Goal: Information Seeking & Learning: Find specific page/section

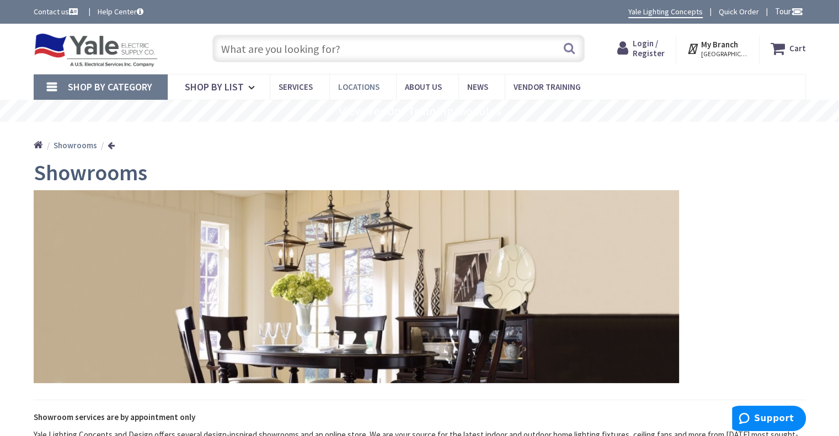
click at [357, 83] on span "Locations" at bounding box center [358, 87] width 41 height 10
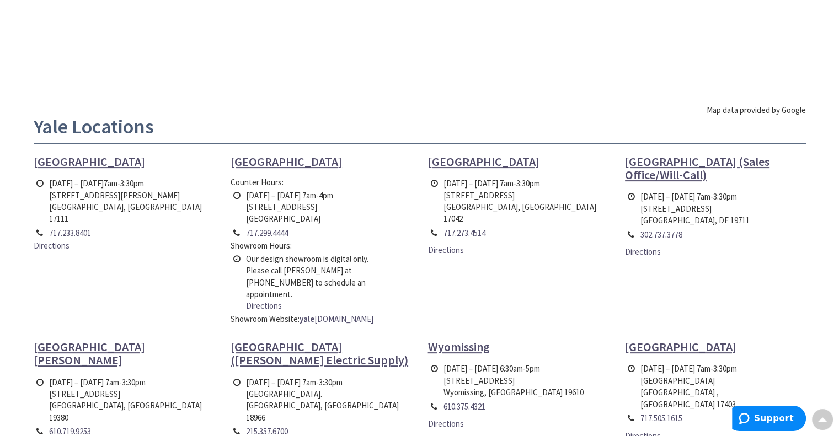
scroll to position [355, 0]
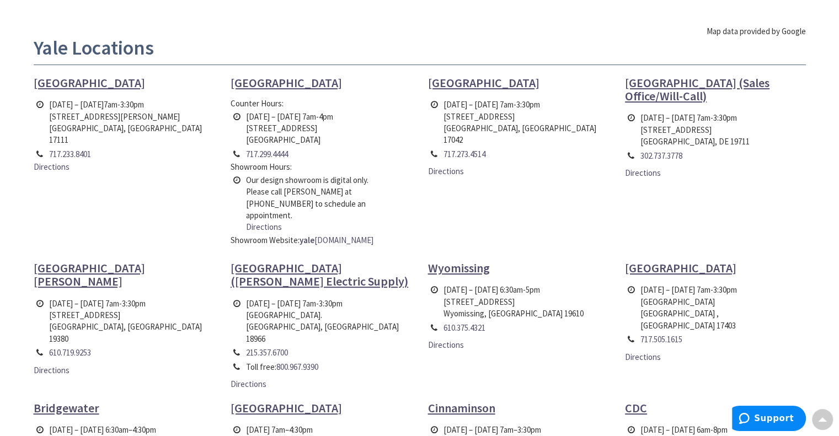
click at [55, 260] on span "[GEOGRAPHIC_DATA][PERSON_NAME]" at bounding box center [89, 274] width 111 height 29
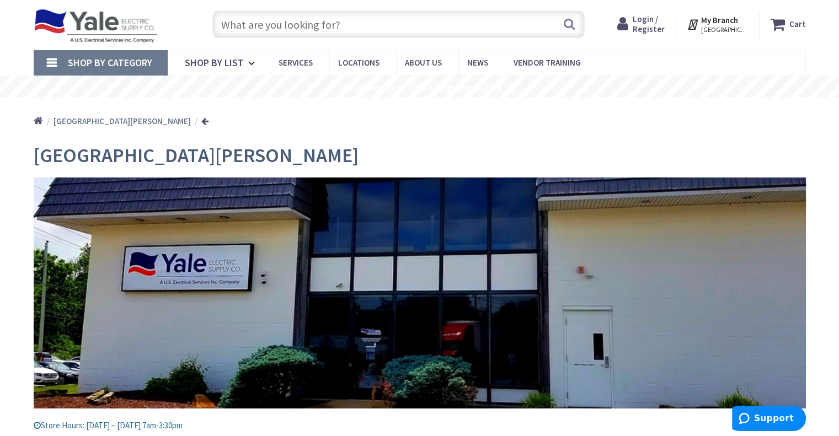
scroll to position [34, 0]
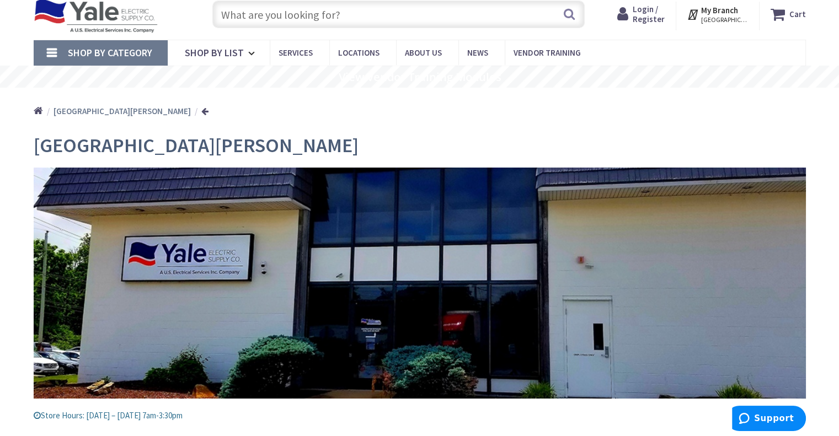
click at [191, 264] on img at bounding box center [420, 283] width 772 height 231
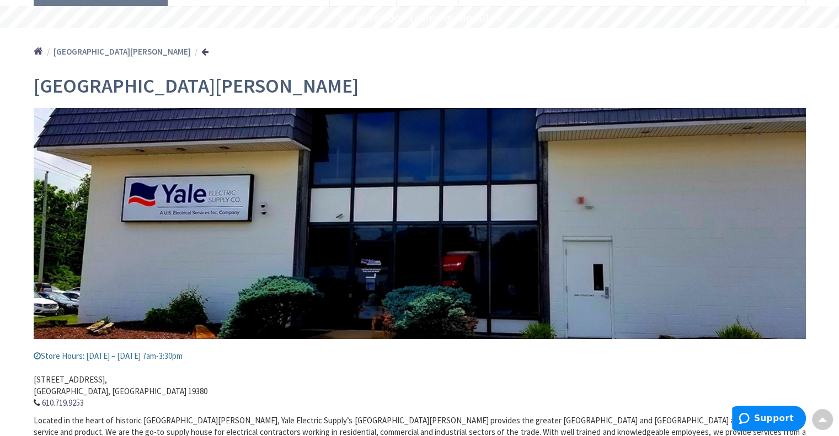
scroll to position [0, 0]
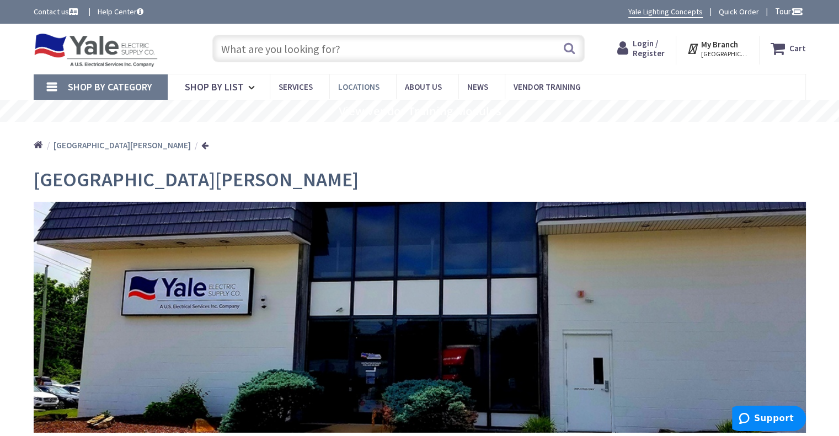
click at [350, 86] on span "Locations" at bounding box center [358, 87] width 41 height 10
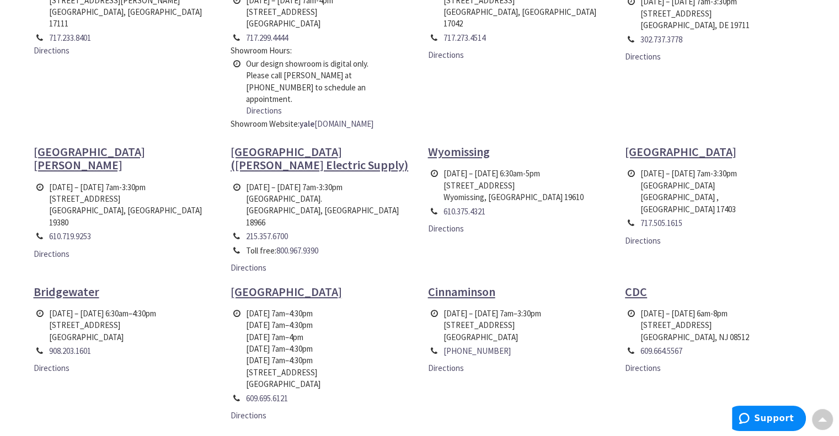
scroll to position [490, 0]
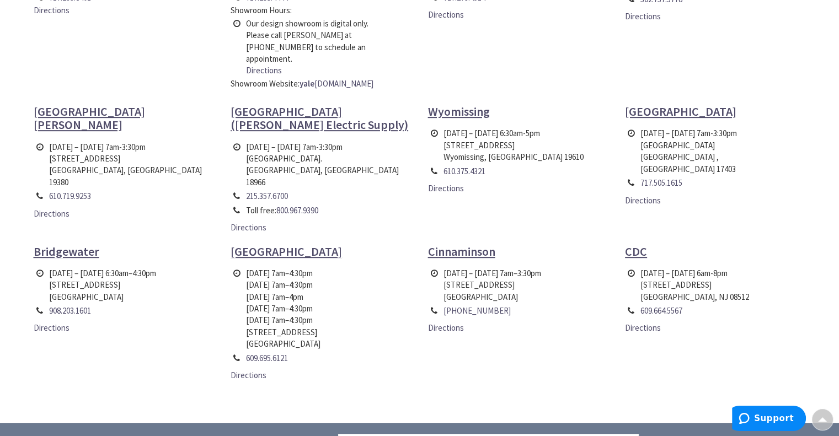
click at [79, 104] on span "[GEOGRAPHIC_DATA][PERSON_NAME]" at bounding box center [89, 118] width 111 height 29
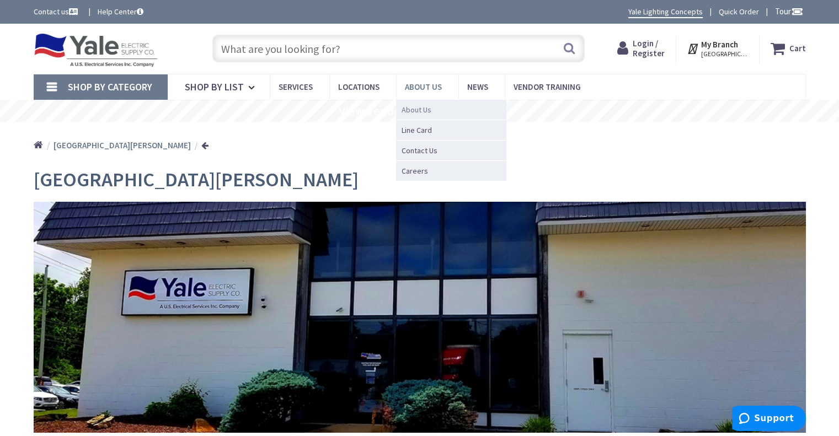
click at [411, 115] on link "About Us" at bounding box center [451, 109] width 110 height 20
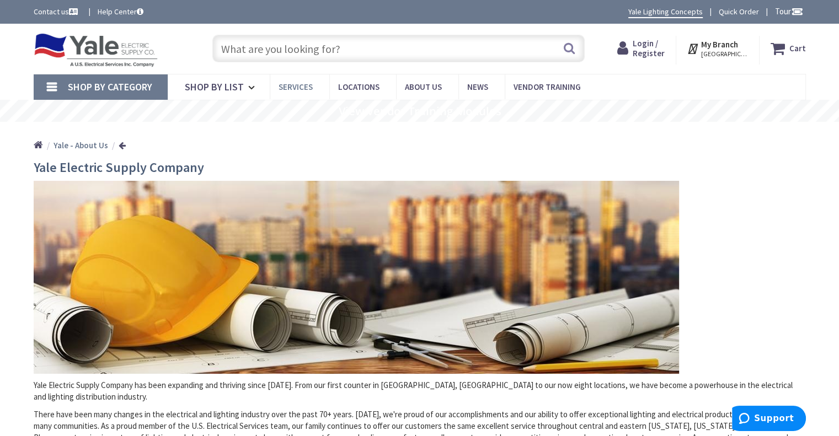
click at [291, 85] on span "Services" at bounding box center [295, 87] width 34 height 10
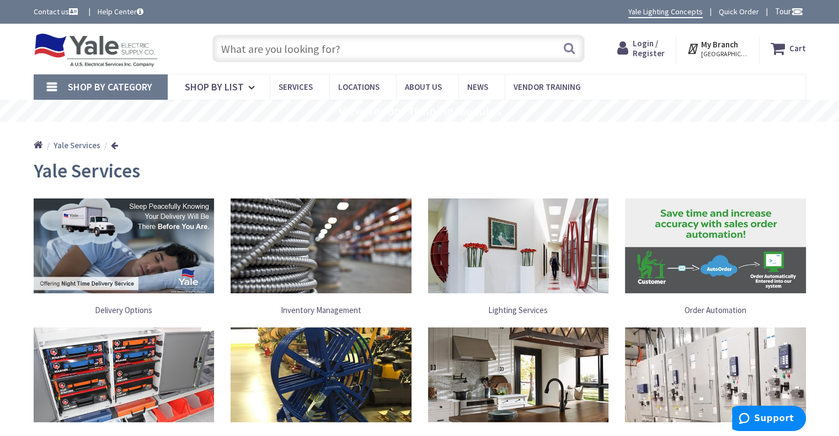
click at [525, 312] on link "Lighting Services" at bounding box center [518, 310] width 181 height 23
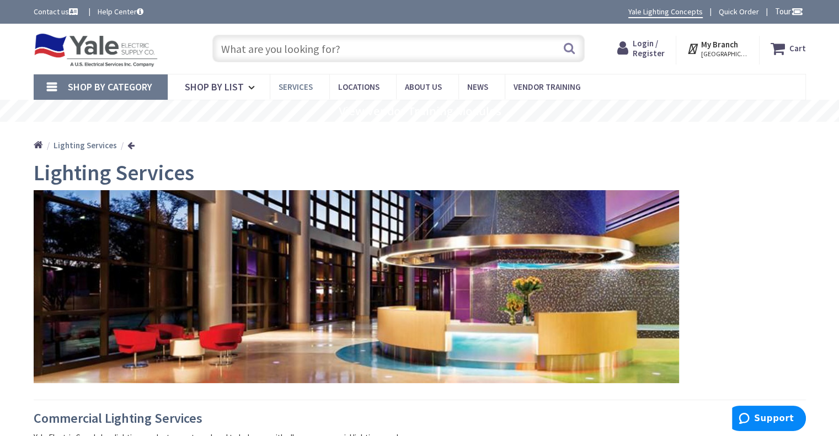
click at [282, 88] on span "Services" at bounding box center [295, 87] width 34 height 10
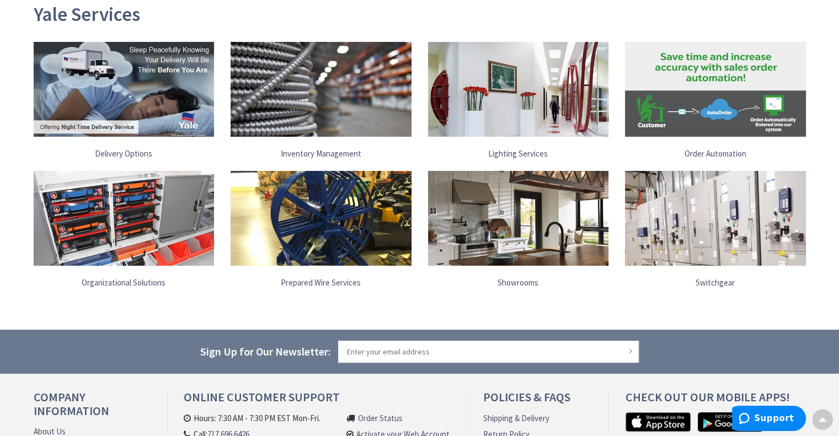
scroll to position [152, 0]
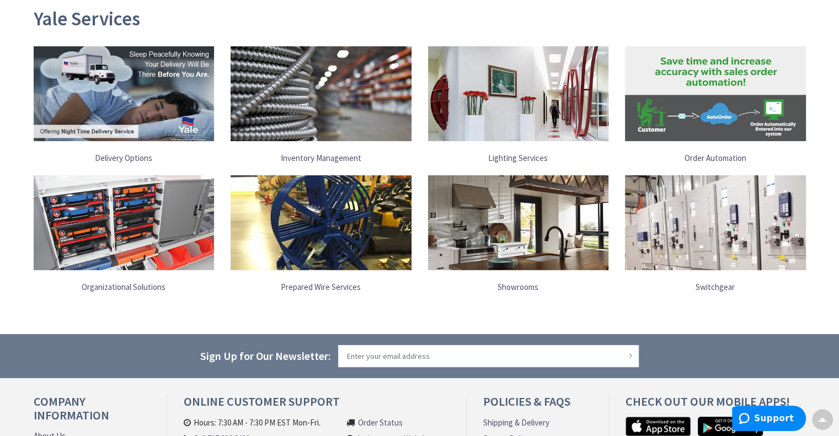
click at [512, 285] on link "Showrooms" at bounding box center [518, 287] width 181 height 23
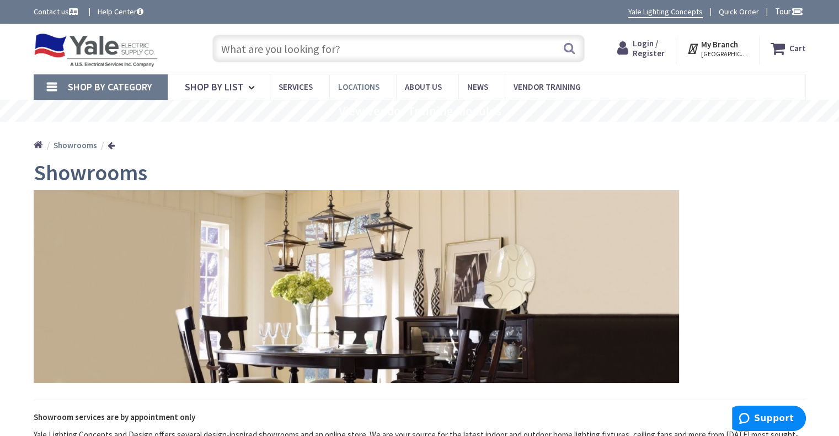
click at [351, 88] on span "Locations" at bounding box center [358, 87] width 41 height 10
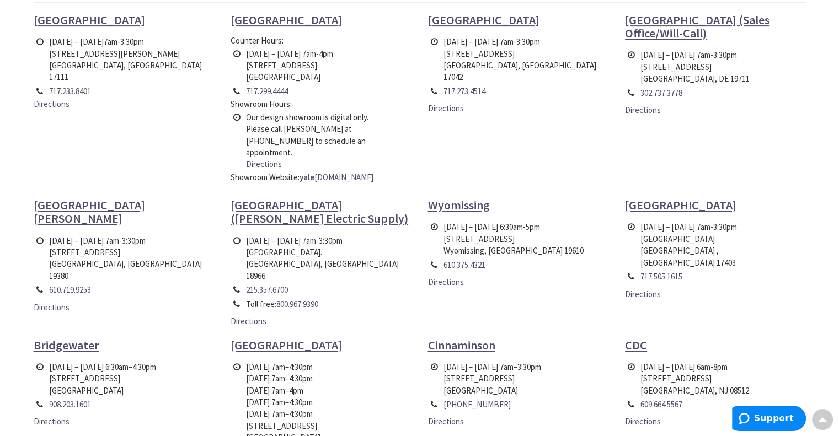
scroll to position [392, 0]
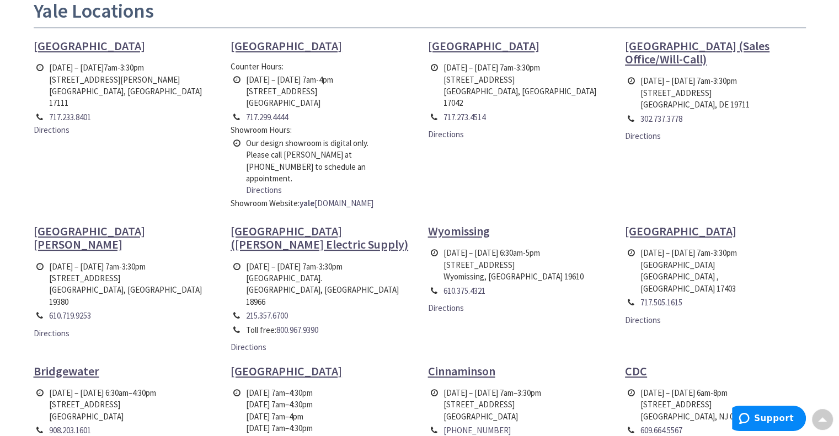
click at [78, 223] on span "West Chester" at bounding box center [89, 237] width 111 height 29
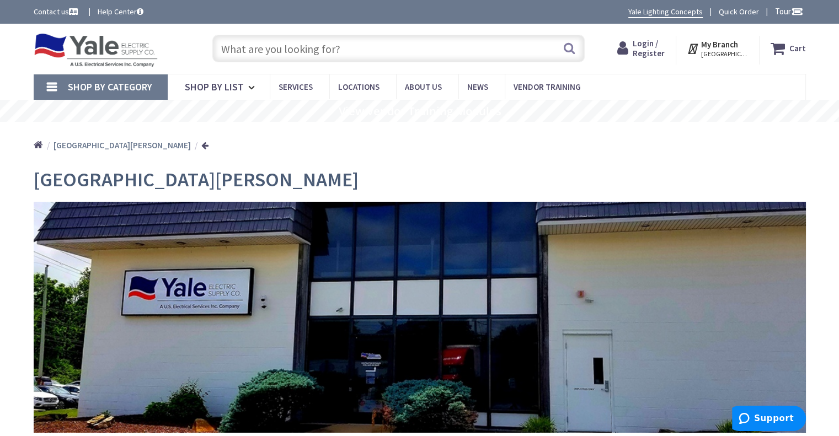
click at [347, 50] on input "text" at bounding box center [398, 49] width 372 height 28
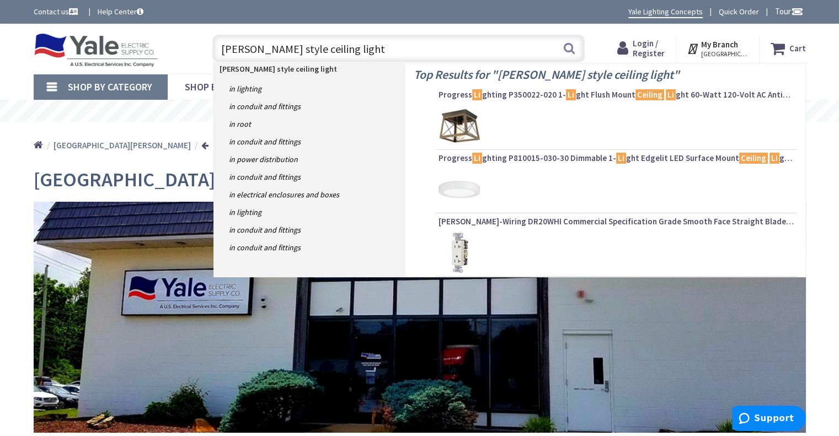
type input "tiffany style ceiling lights"
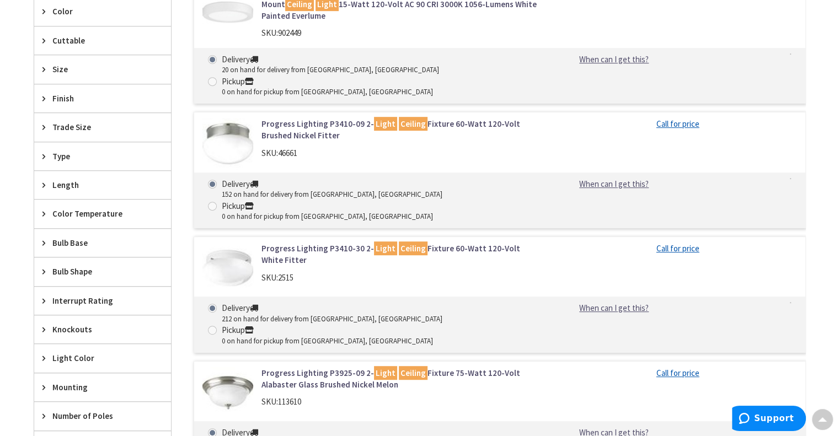
scroll to position [539, 0]
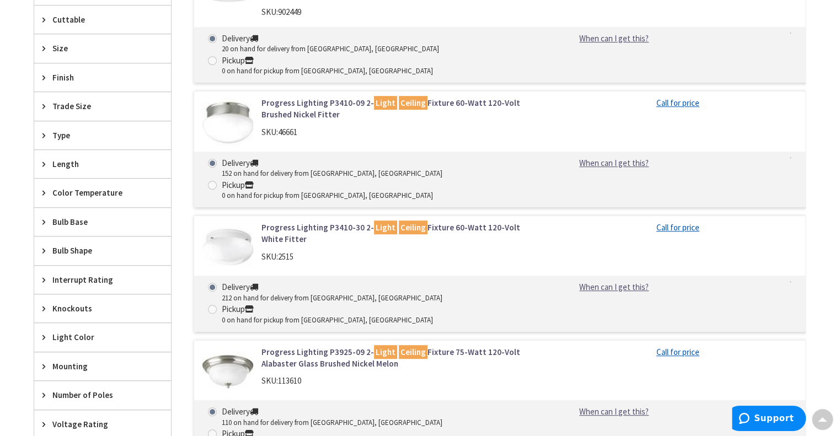
click at [44, 131] on icon at bounding box center [46, 135] width 8 height 8
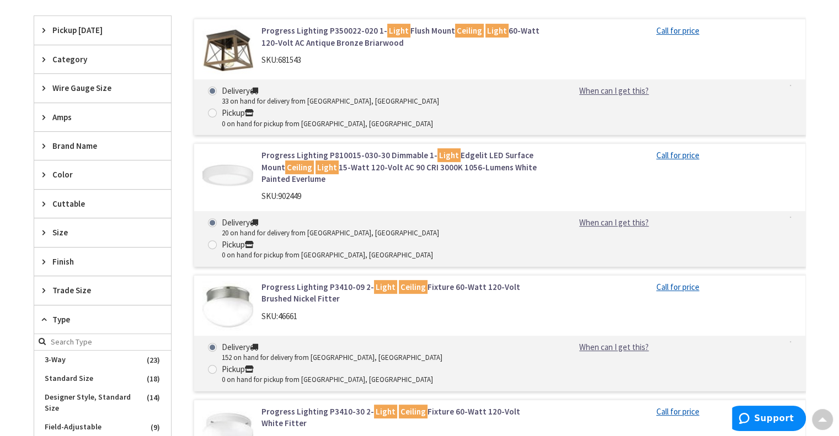
scroll to position [368, 0]
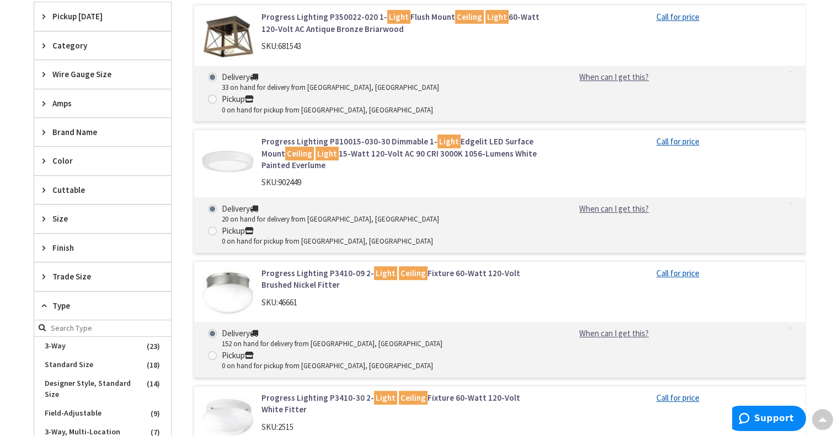
click at [42, 45] on icon at bounding box center [46, 45] width 8 height 8
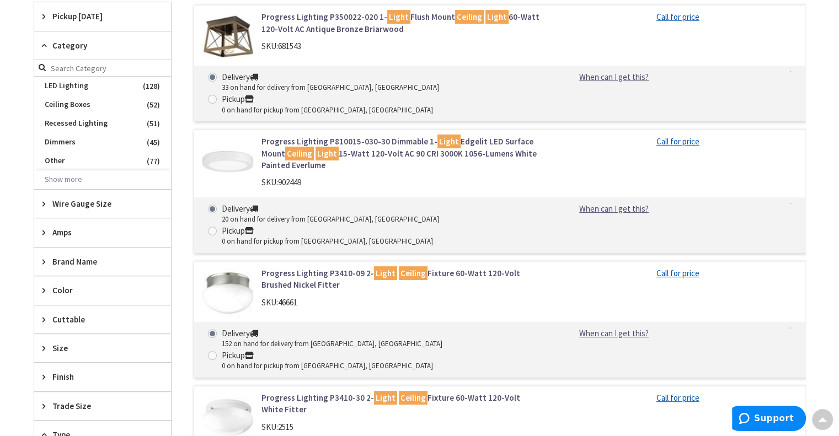
click at [44, 258] on icon at bounding box center [46, 261] width 8 height 8
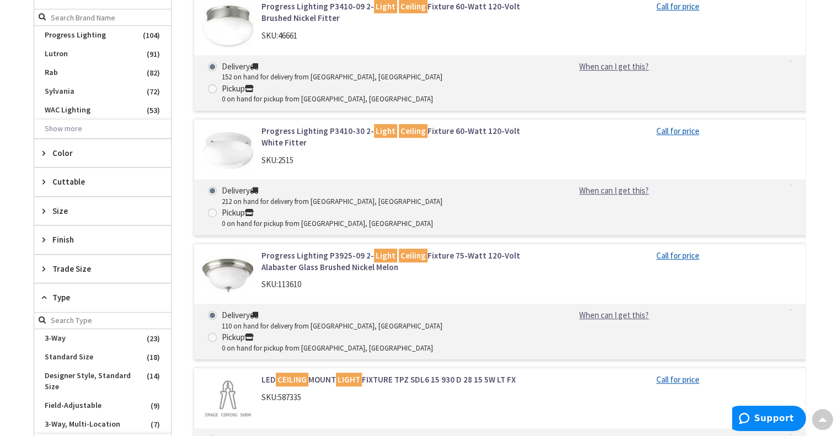
scroll to position [254, 0]
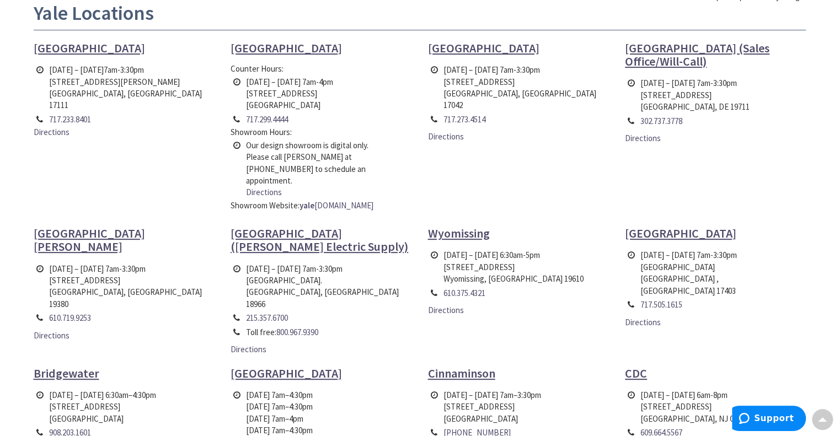
scroll to position [365, 0]
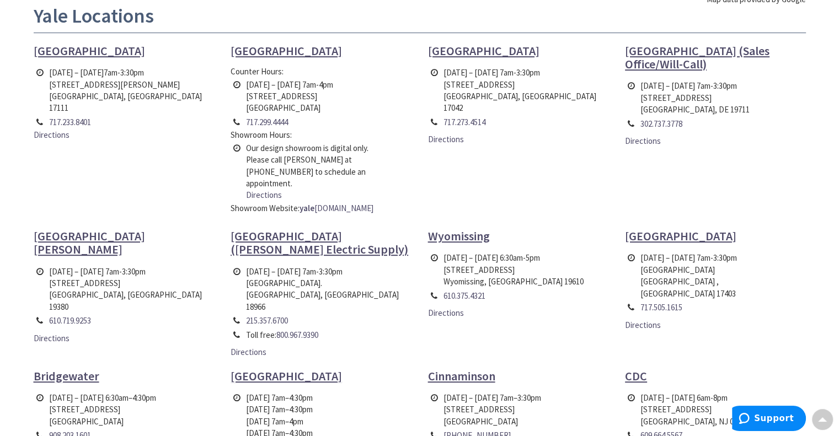
click at [83, 228] on span "[GEOGRAPHIC_DATA][PERSON_NAME]" at bounding box center [89, 242] width 111 height 29
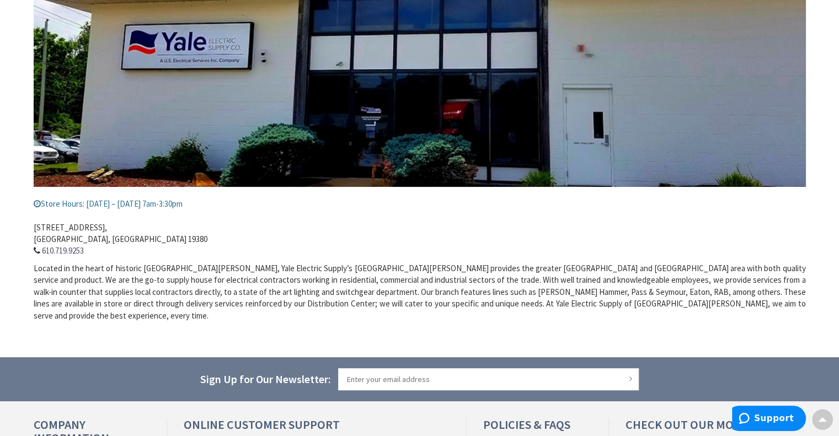
scroll to position [259, 0]
